Goal: Navigation & Orientation: Understand site structure

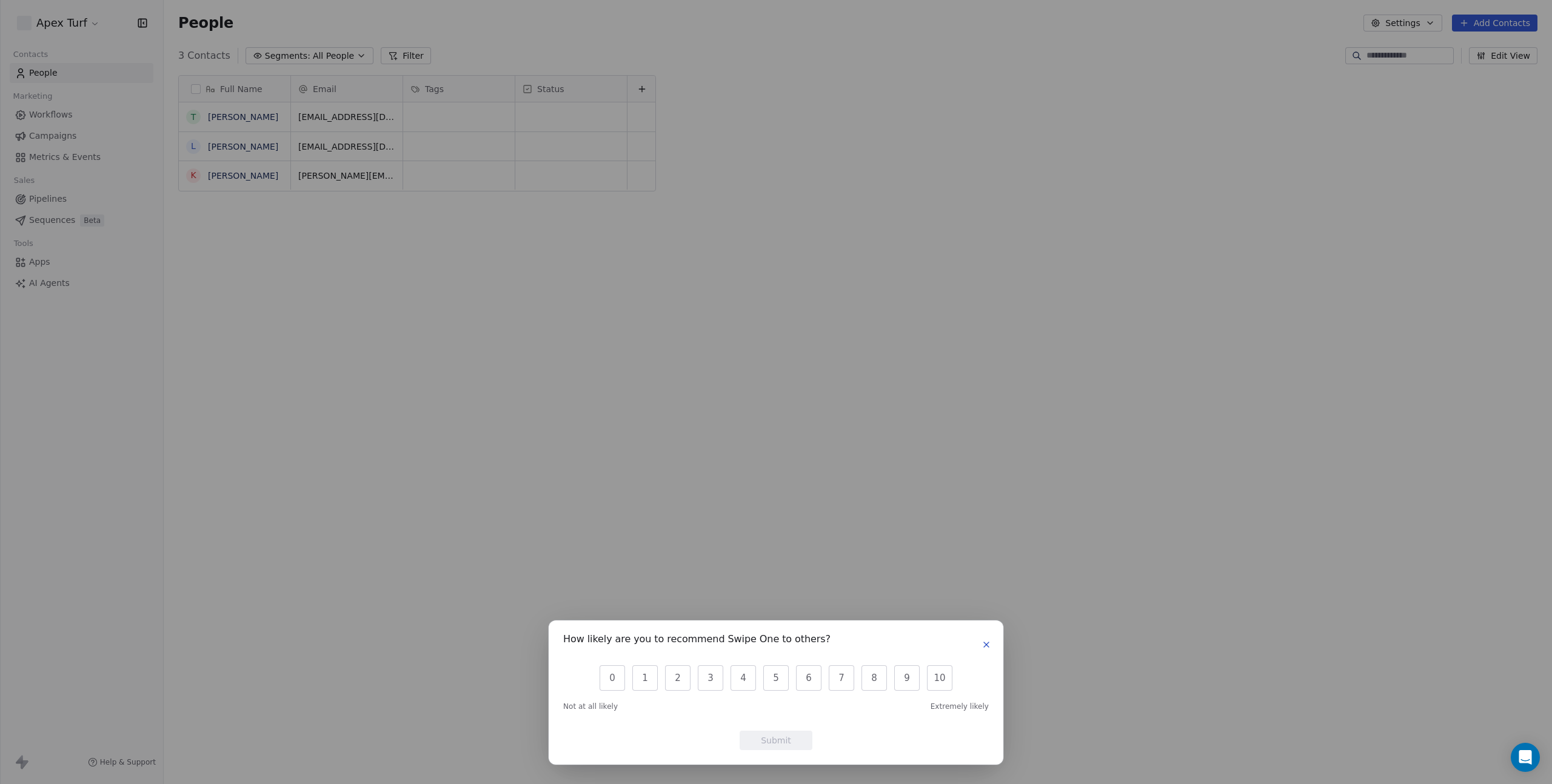
scroll to position [681, 1379]
click at [989, 641] on icon "button" at bounding box center [987, 645] width 10 height 10
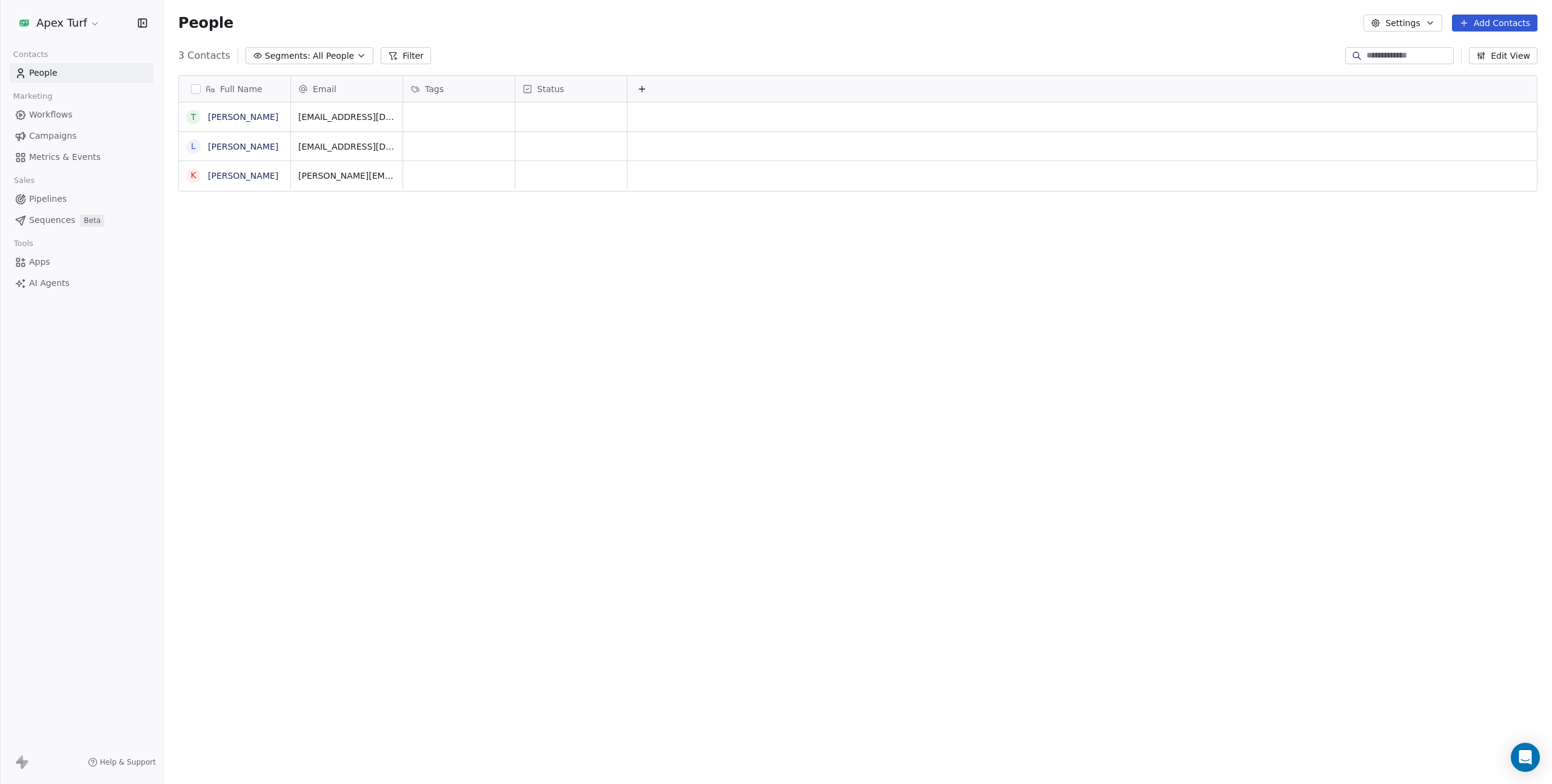
click at [78, 113] on link "Workflows" at bounding box center [82, 115] width 144 height 20
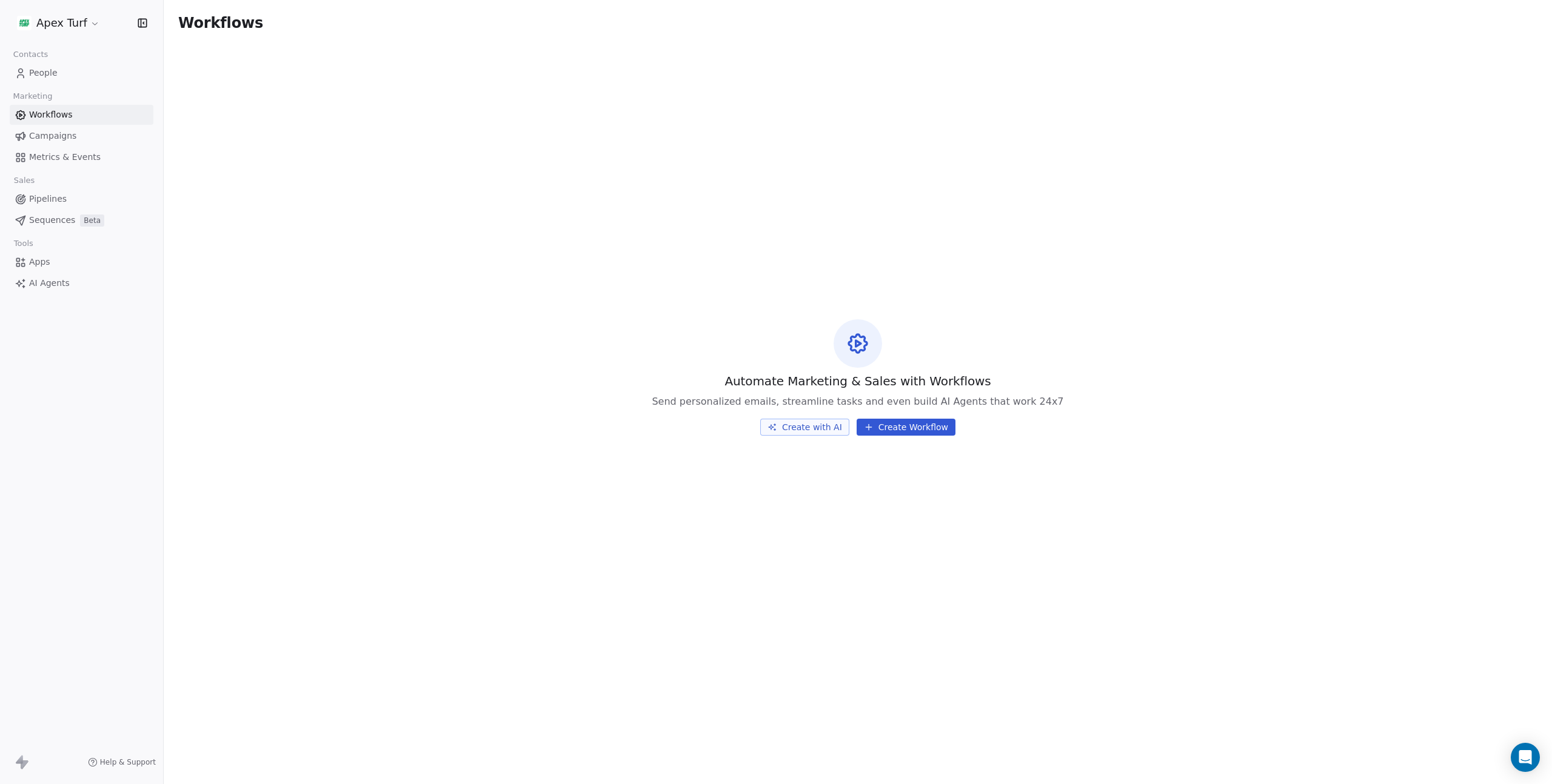
click at [78, 141] on link "Campaigns" at bounding box center [82, 136] width 144 height 20
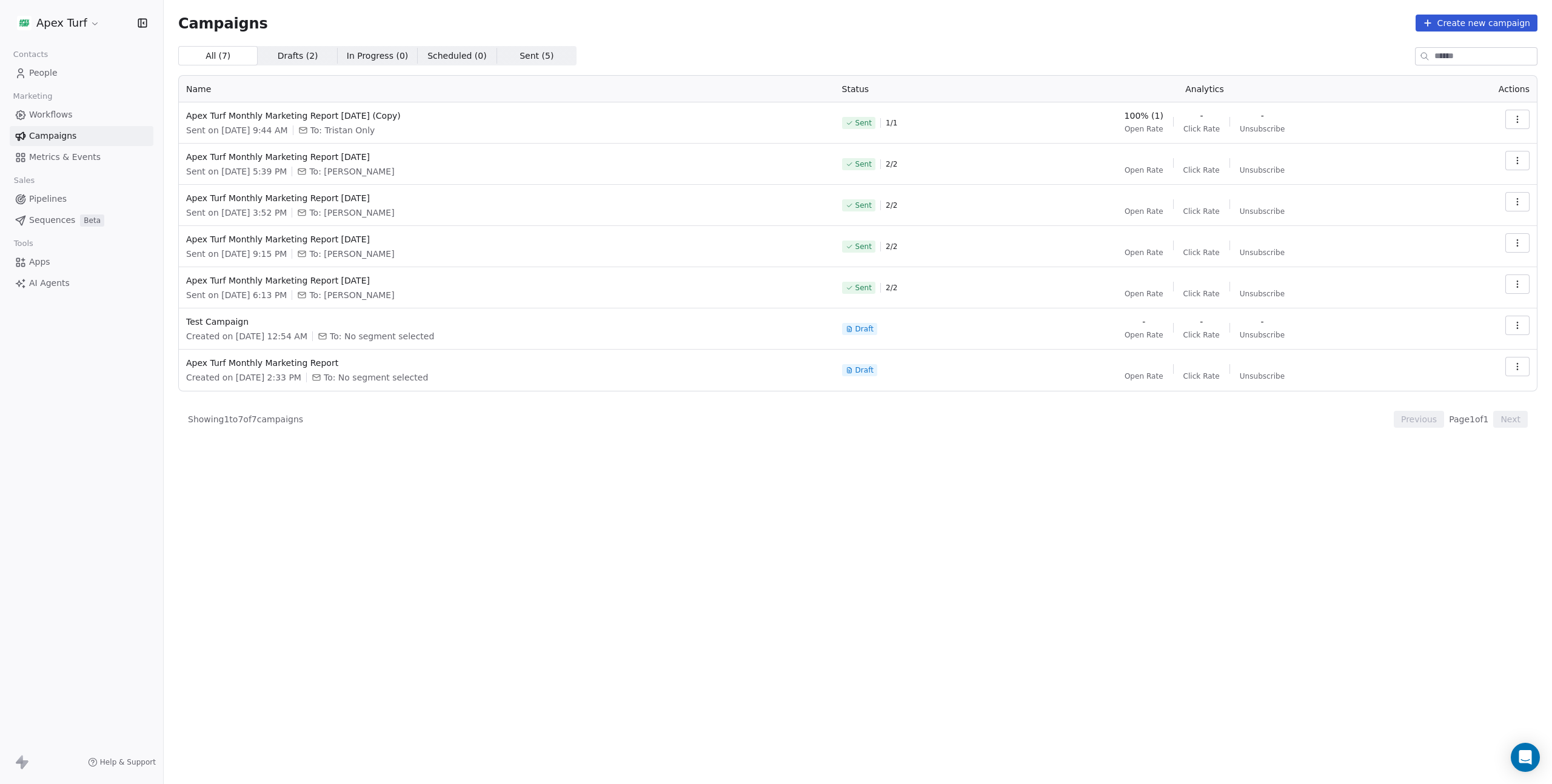
click at [65, 164] on link "Metrics & Events" at bounding box center [82, 158] width 144 height 20
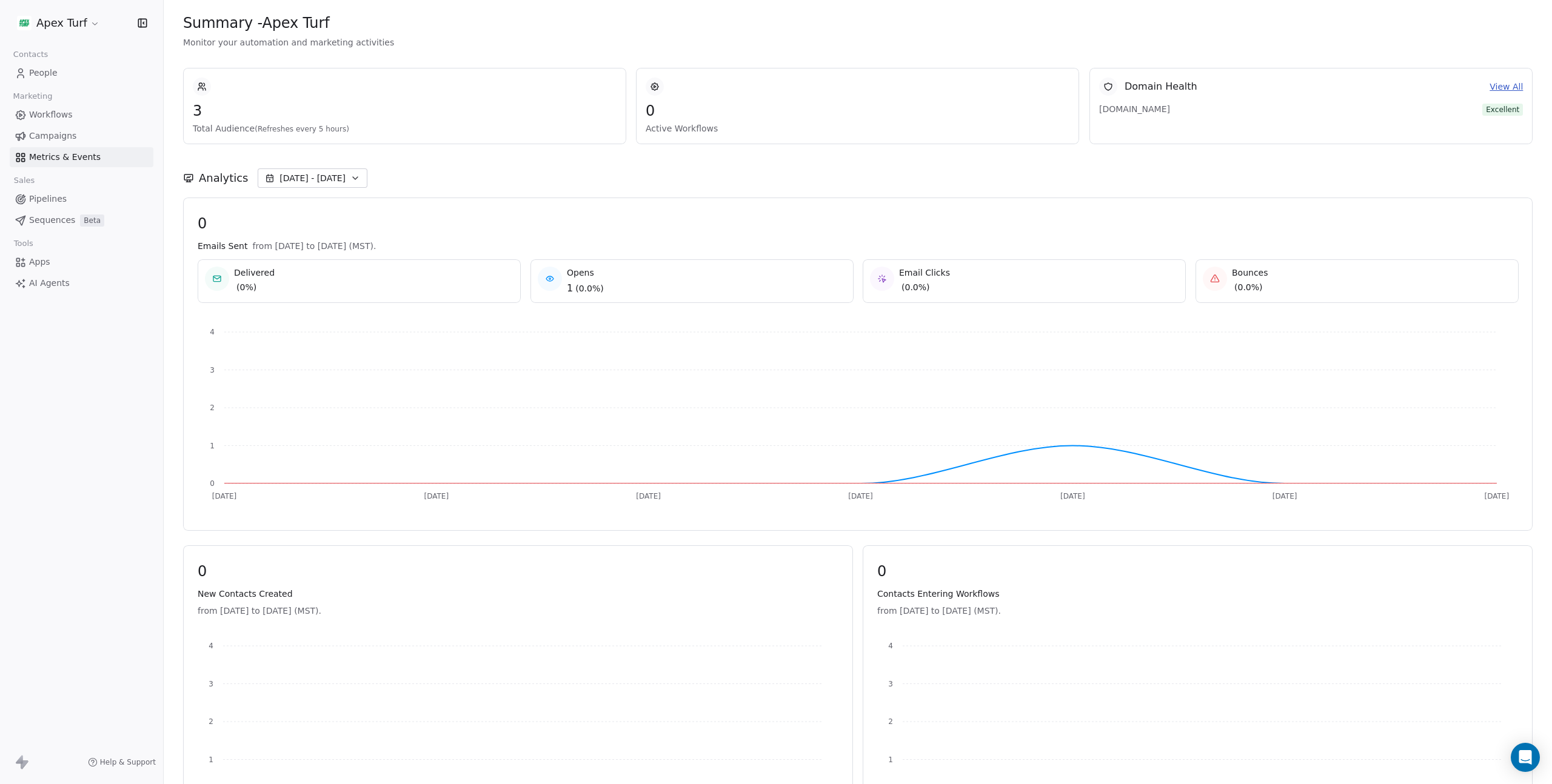
click at [43, 193] on span "Pipelines" at bounding box center [48, 199] width 38 height 13
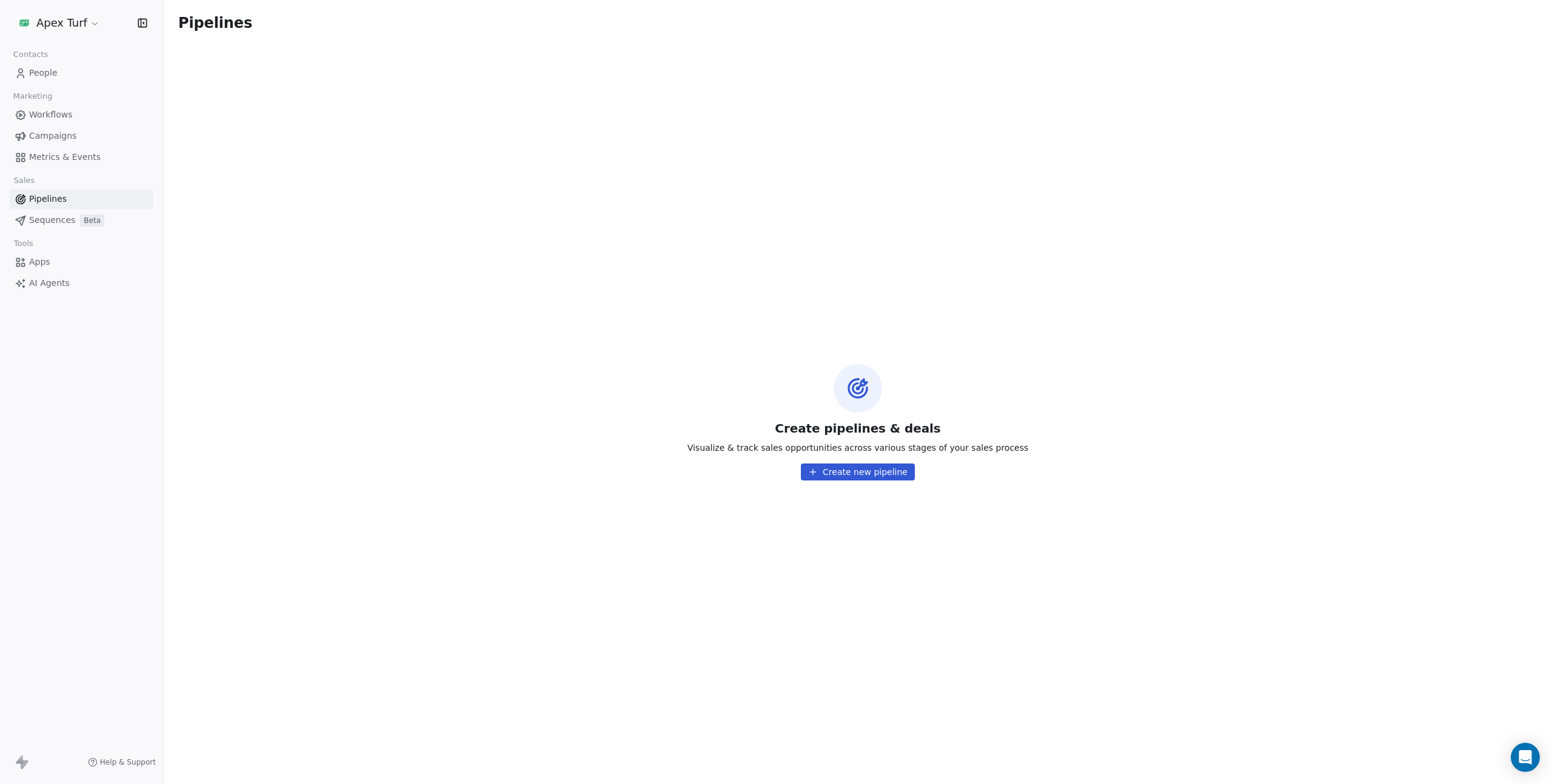
click at [50, 227] on link "Sequences Beta" at bounding box center [82, 220] width 144 height 20
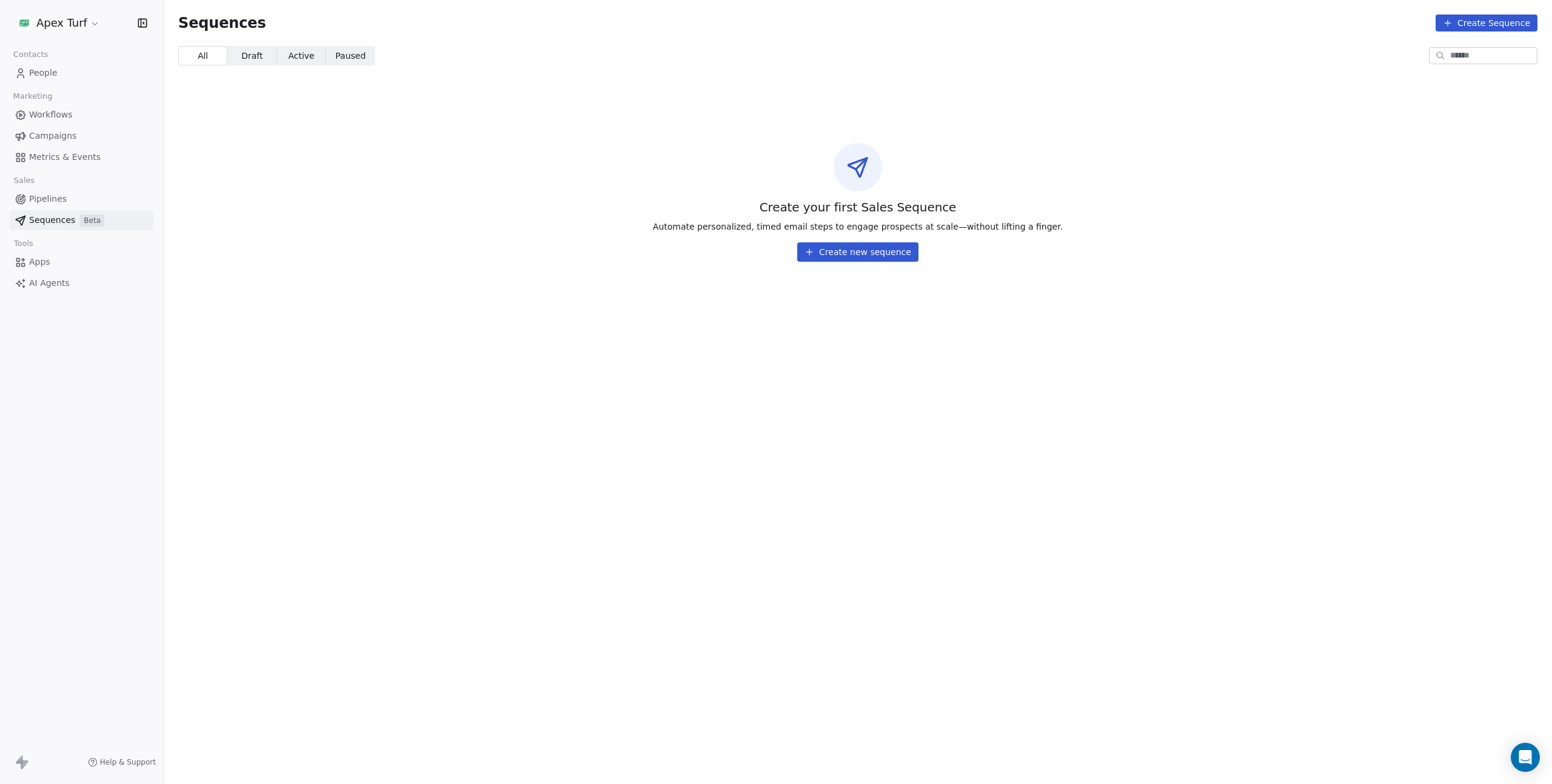
click at [64, 268] on link "Apps" at bounding box center [82, 262] width 144 height 20
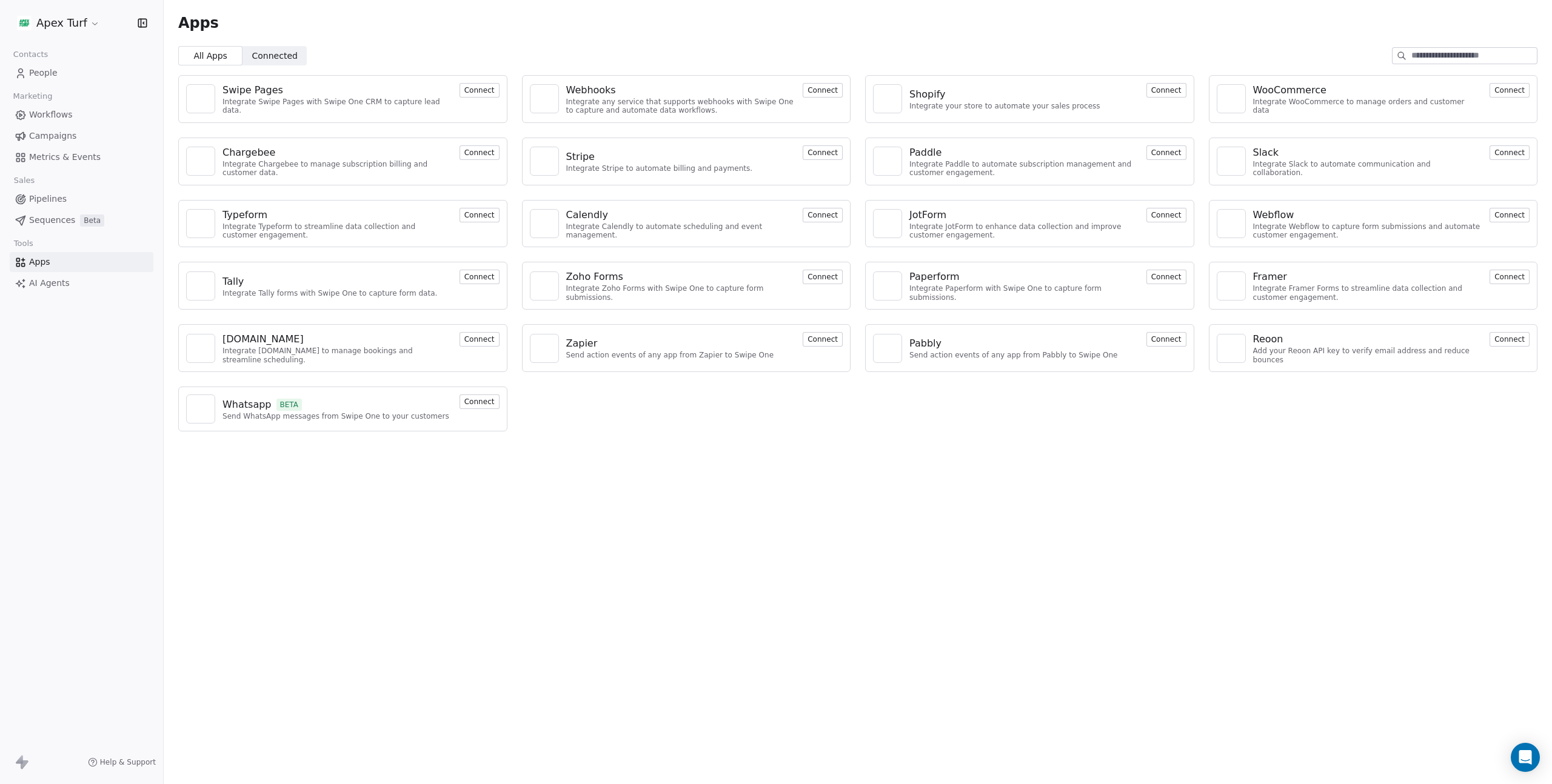
click at [65, 84] on div "Contacts People Marketing Workflows Campaigns Metrics & Events Sales Pipelines …" at bounding box center [81, 169] width 163 height 247
click at [65, 82] on link "People" at bounding box center [82, 73] width 144 height 20
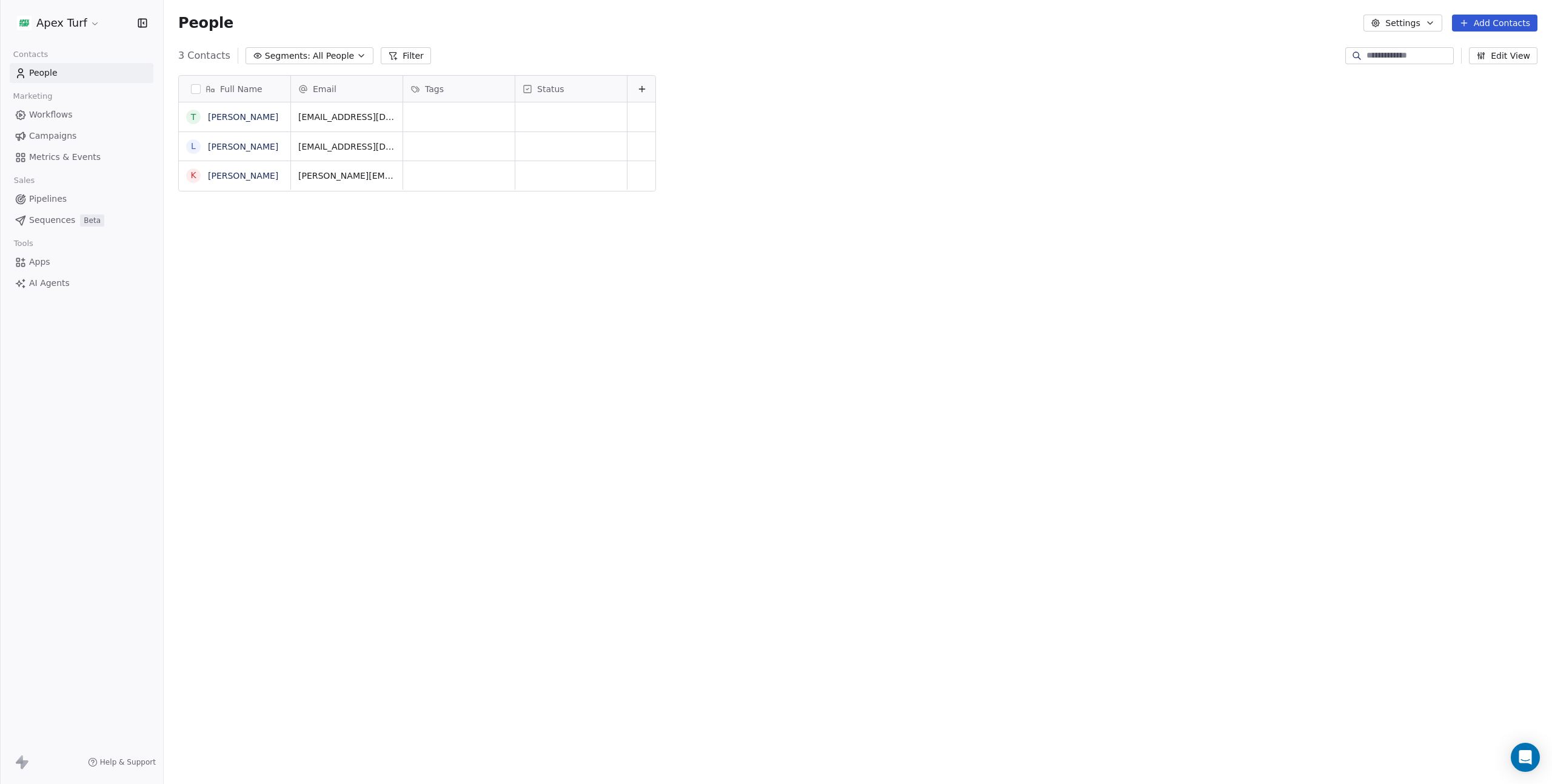
scroll to position [681, 1379]
click at [21, 768] on icon at bounding box center [24, 765] width 8 height 8
click at [22, 766] on icon at bounding box center [24, 765] width 8 height 8
click at [98, 764] on rect at bounding box center [93, 762] width 10 height 10
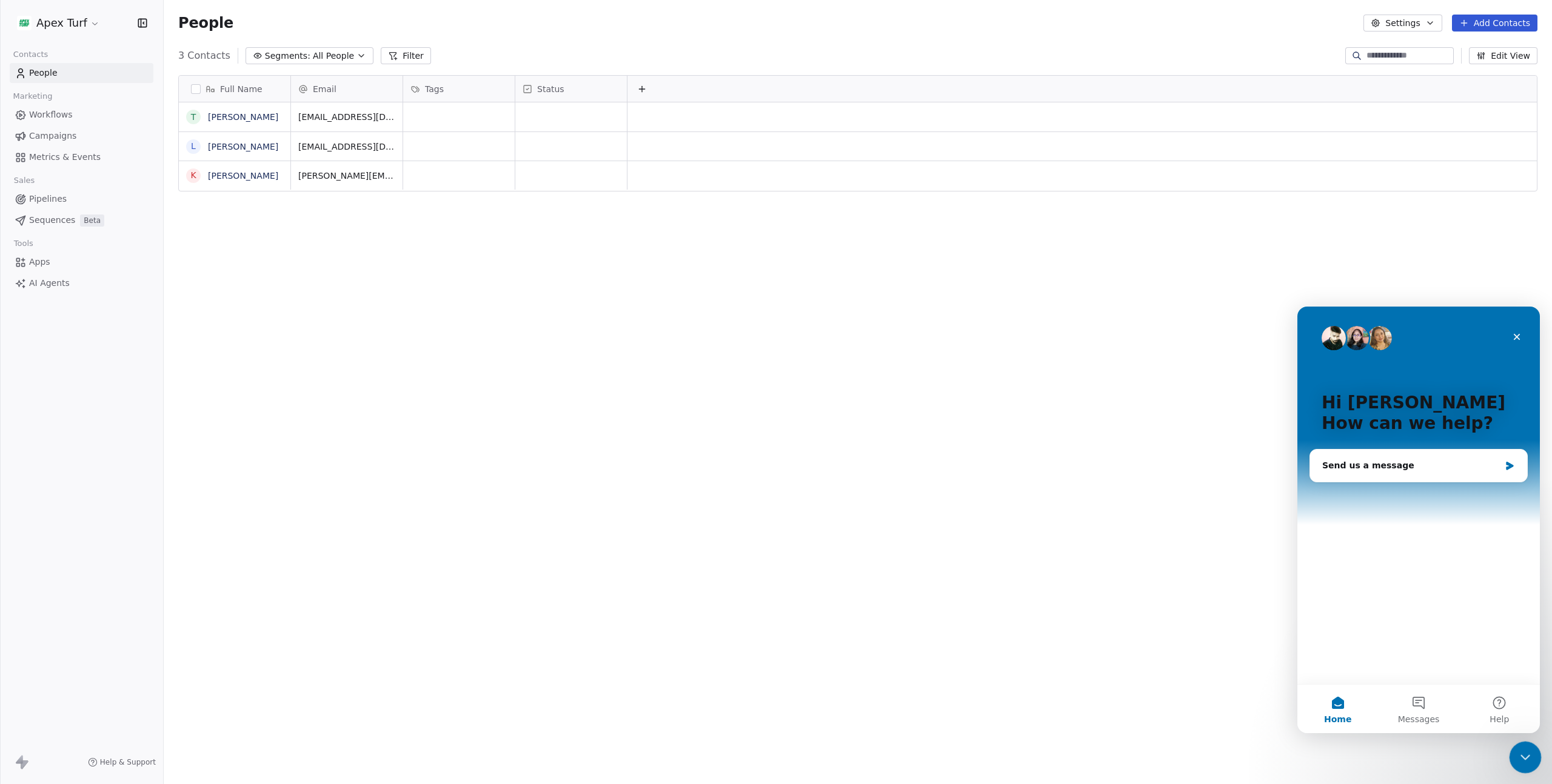
click at [1521, 751] on icon "Close Intercom Messenger" at bounding box center [1523, 755] width 14 height 14
